Goal: Obtain resource: Download file/media

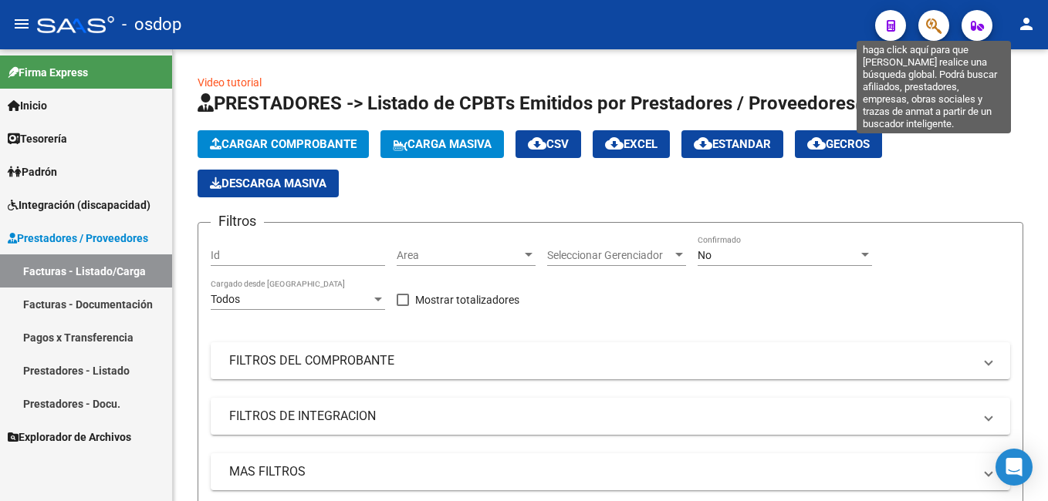
click at [926, 21] on icon "button" at bounding box center [933, 26] width 15 height 18
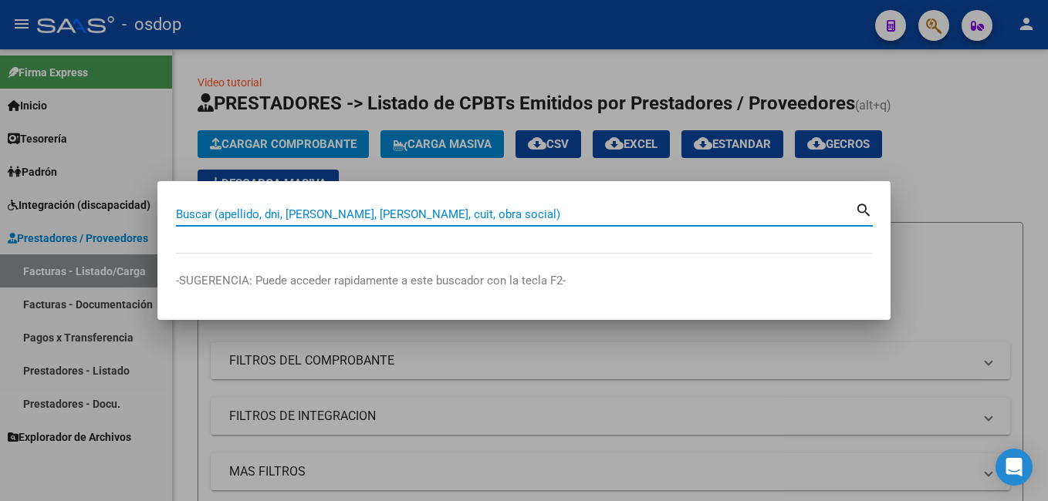
paste input "243230"
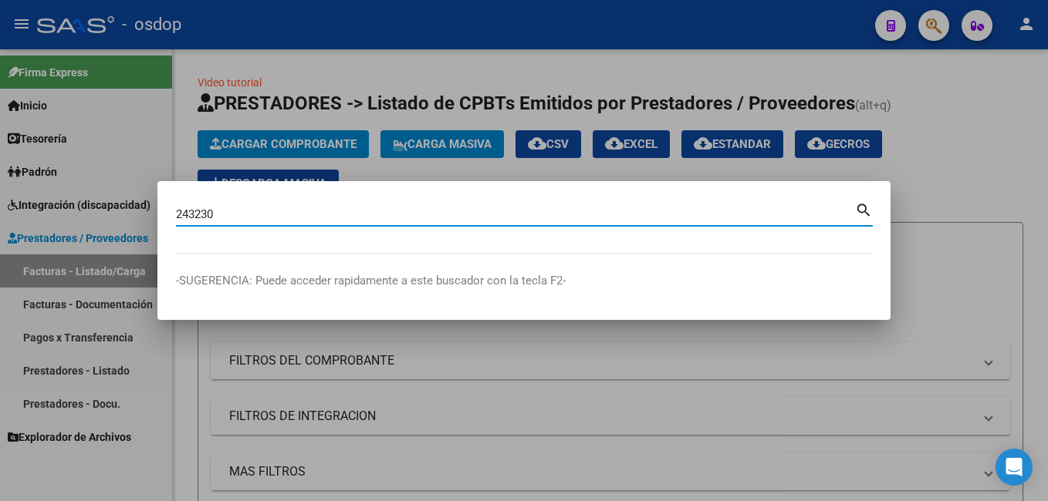
type input "243230"
click at [859, 204] on mat-icon "search" at bounding box center [864, 209] width 18 height 19
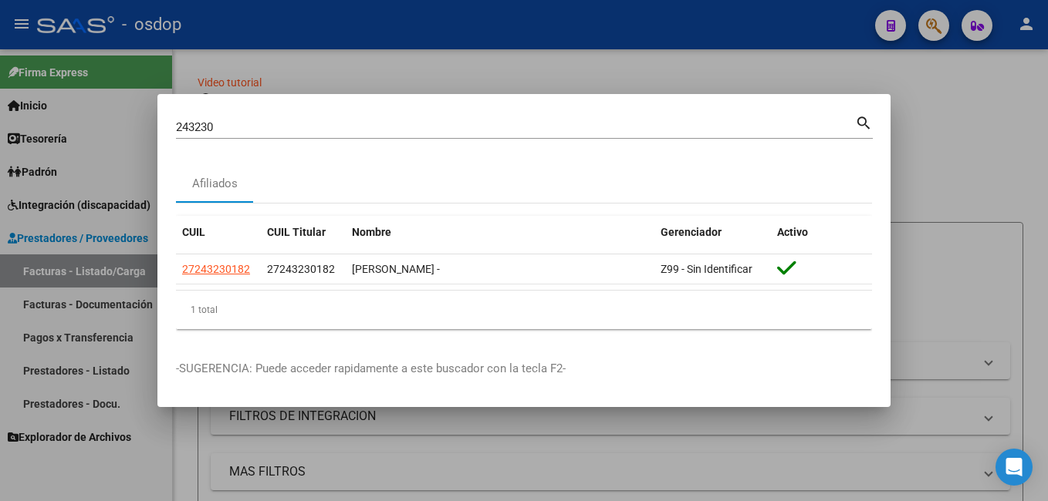
click at [965, 94] on div at bounding box center [524, 250] width 1048 height 501
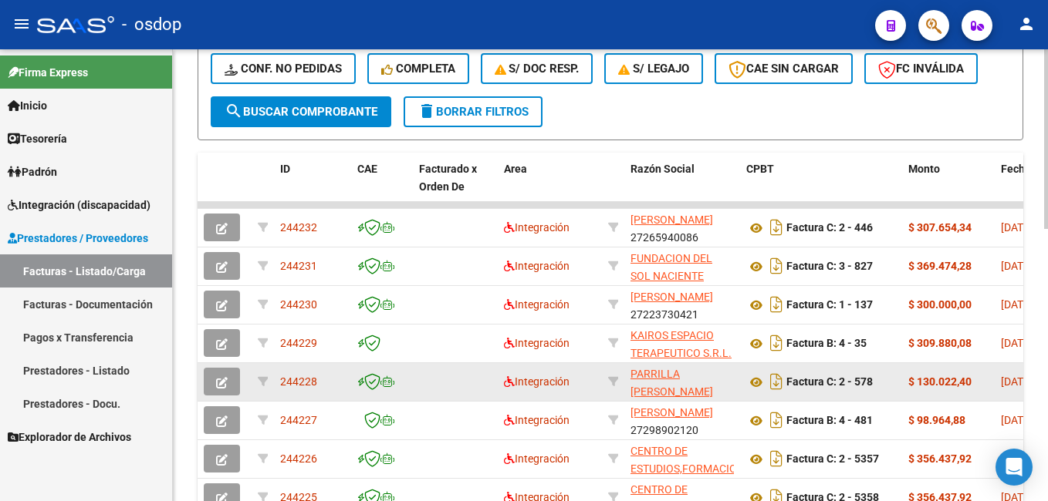
scroll to position [463, 0]
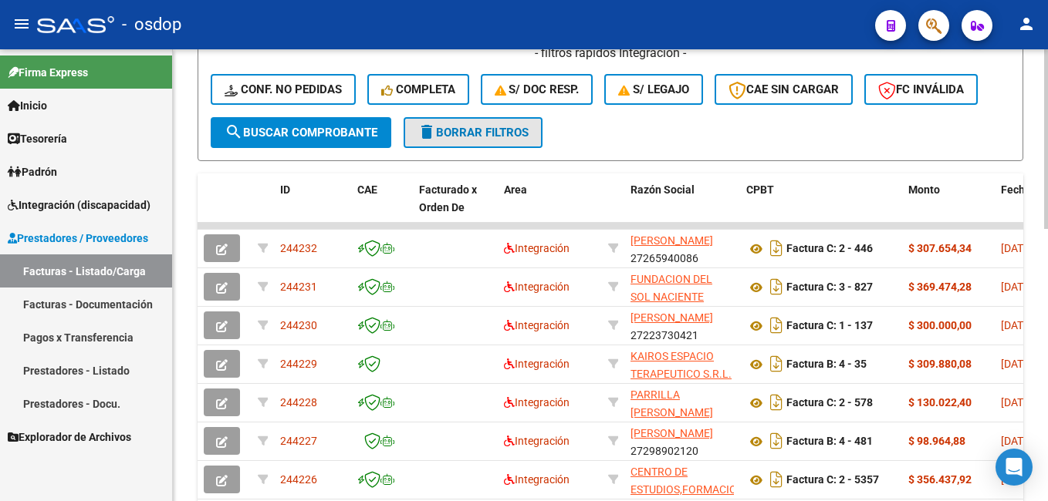
click at [427, 130] on mat-icon "delete" at bounding box center [426, 132] width 19 height 19
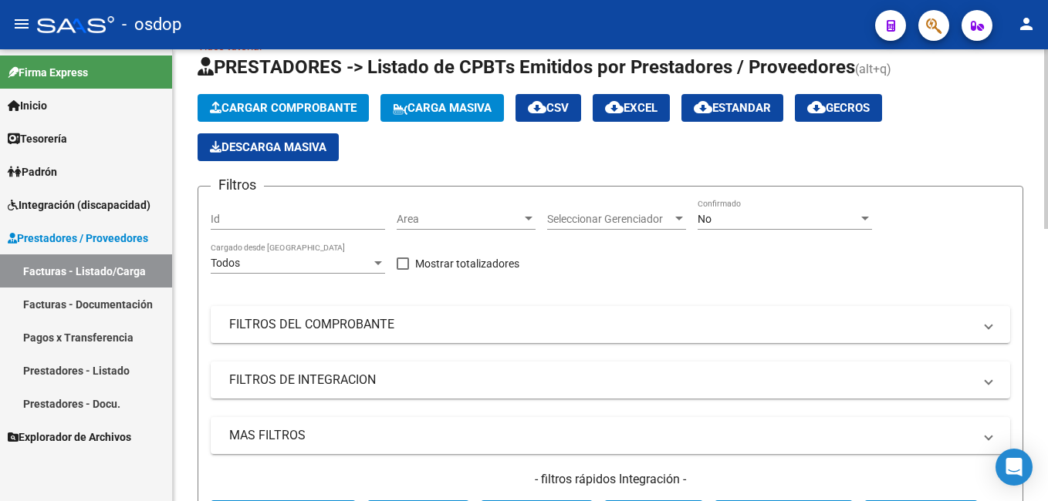
scroll to position [0, 0]
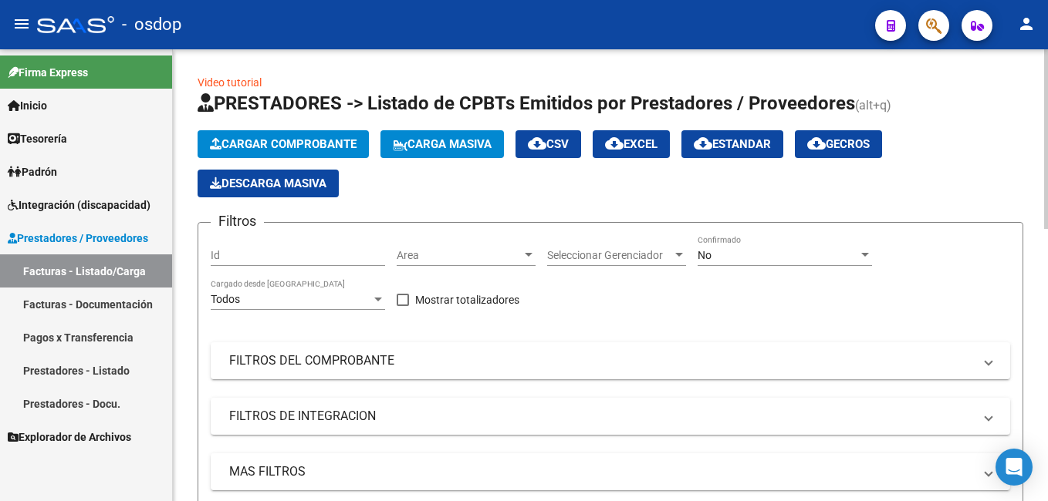
click at [324, 249] on input "Id" at bounding box center [298, 255] width 174 height 13
paste input "243230"
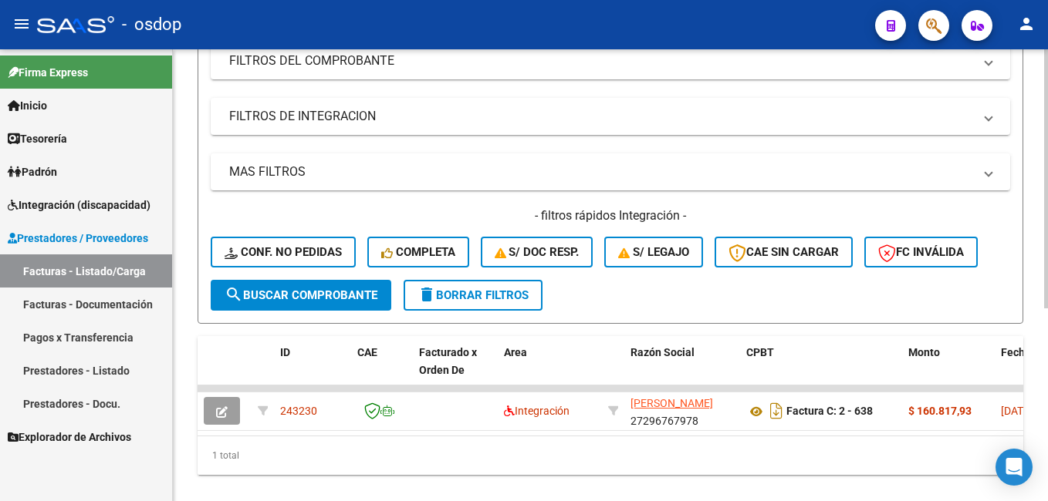
scroll to position [336, 0]
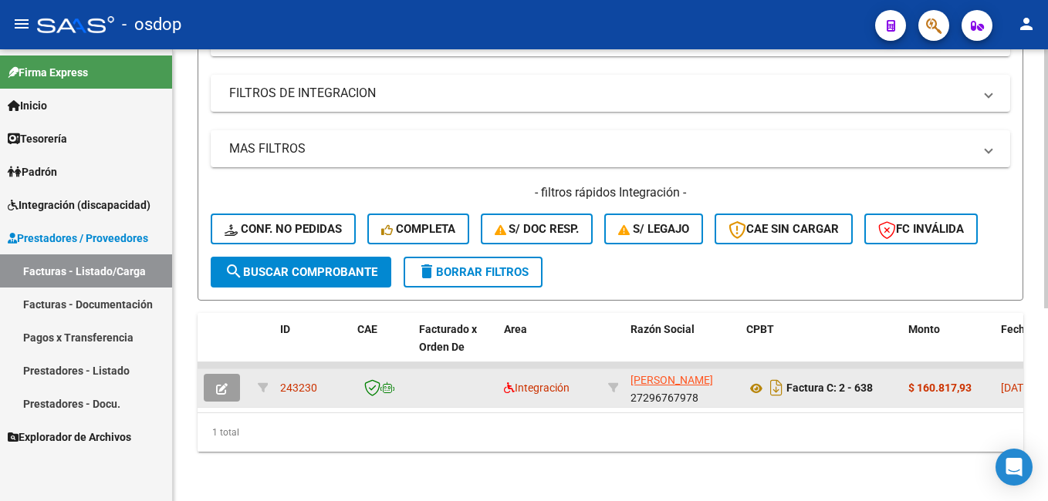
type input "243230"
click at [226, 383] on icon "button" at bounding box center [222, 389] width 12 height 12
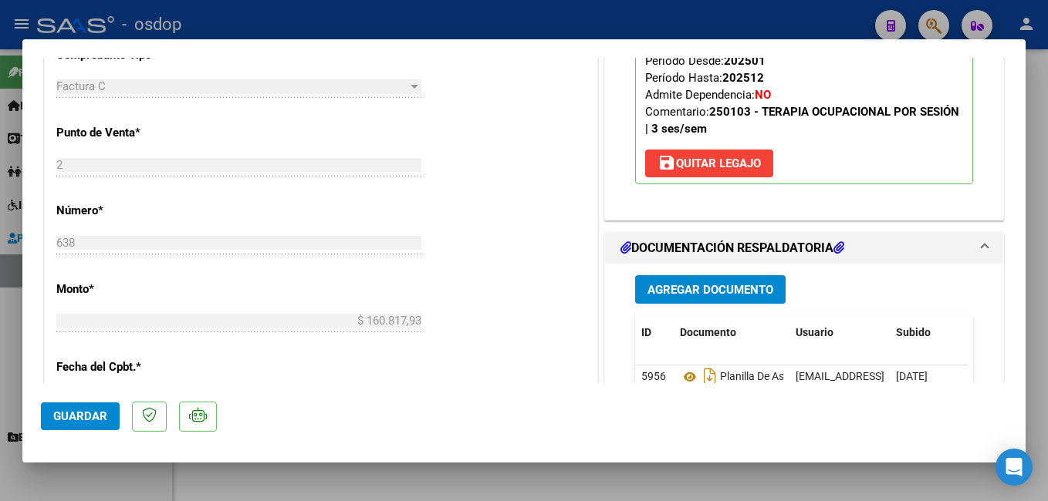
scroll to position [694, 0]
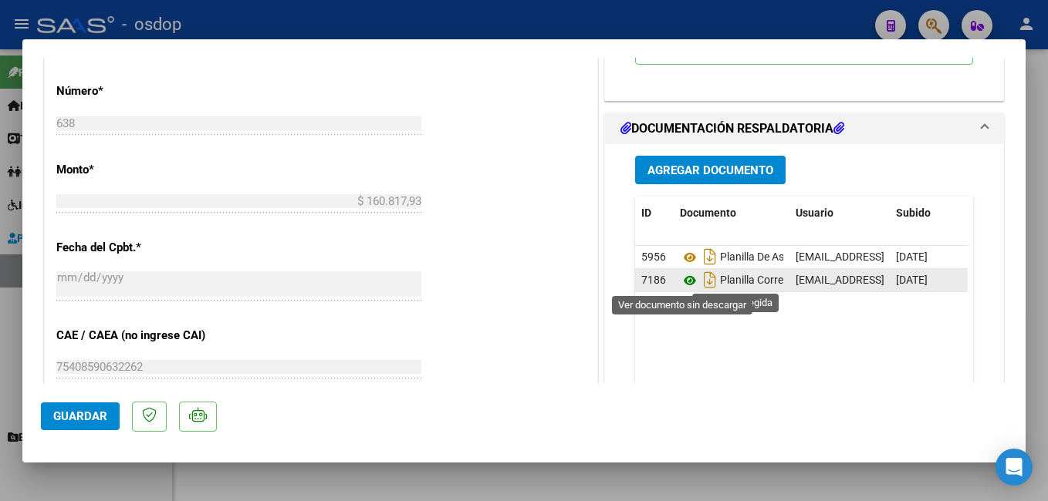
click at [683, 285] on icon at bounding box center [690, 281] width 20 height 19
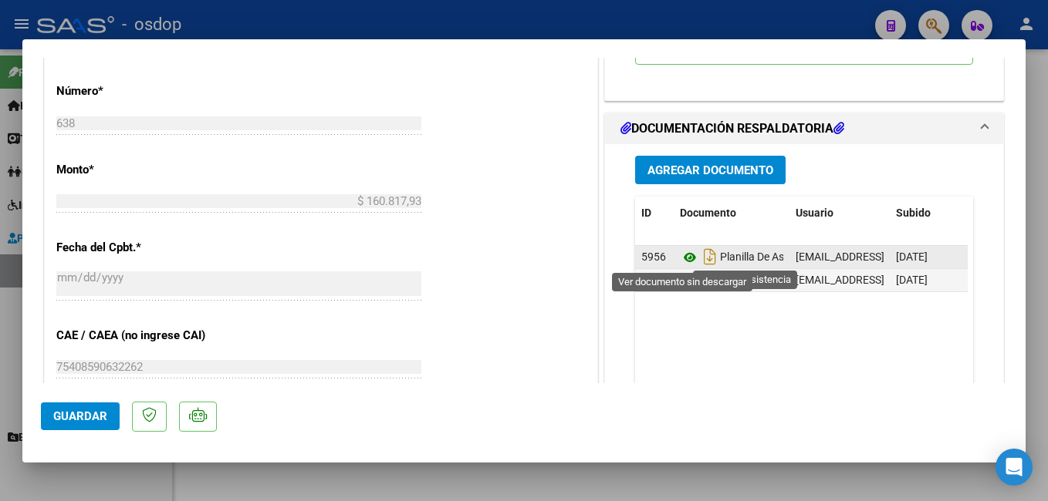
click at [685, 260] on icon at bounding box center [690, 257] width 20 height 19
